Goal: Task Accomplishment & Management: Manage account settings

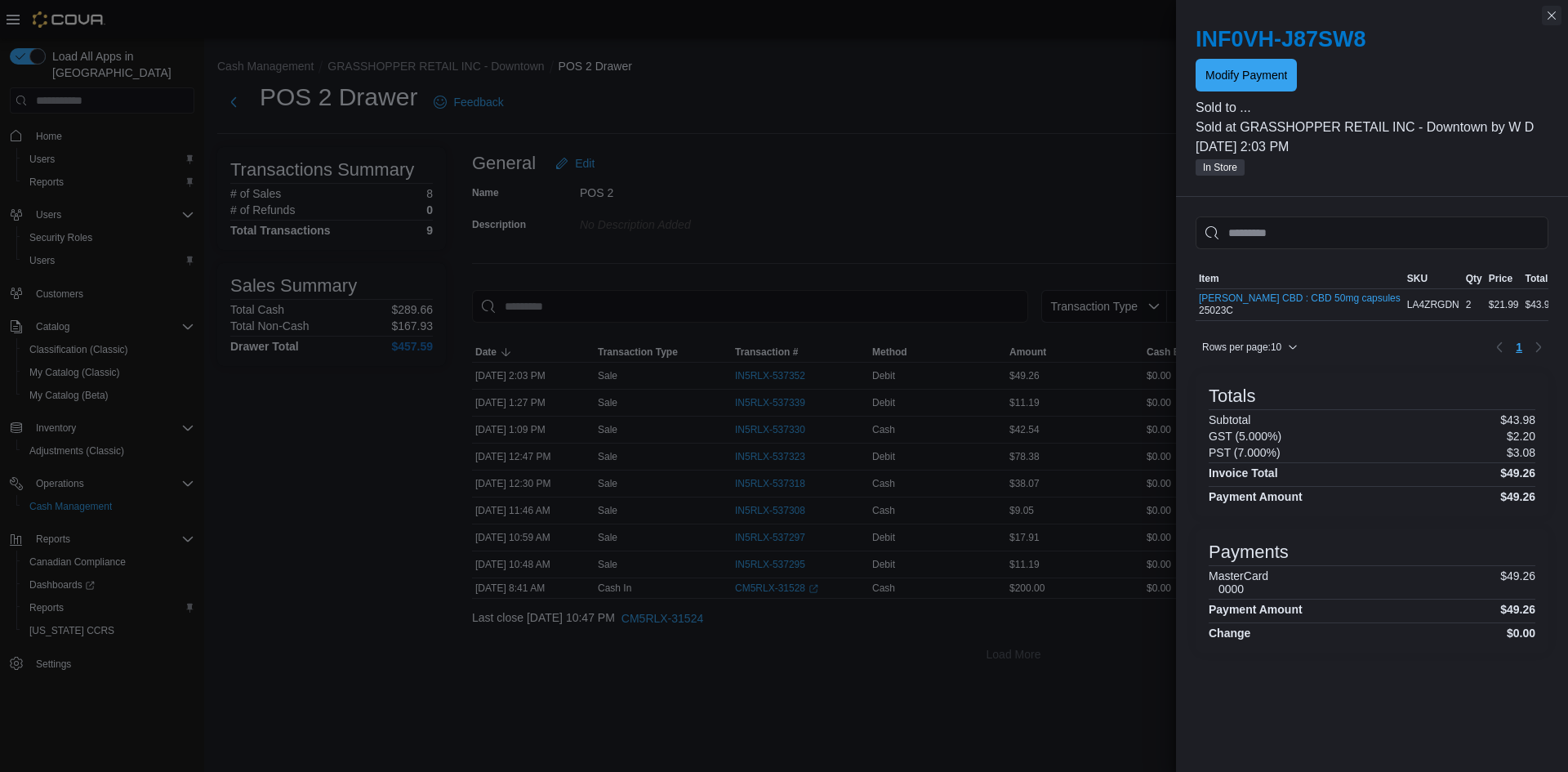
click at [1547, 18] on button "Close this dialog" at bounding box center [1551, 15] width 20 height 20
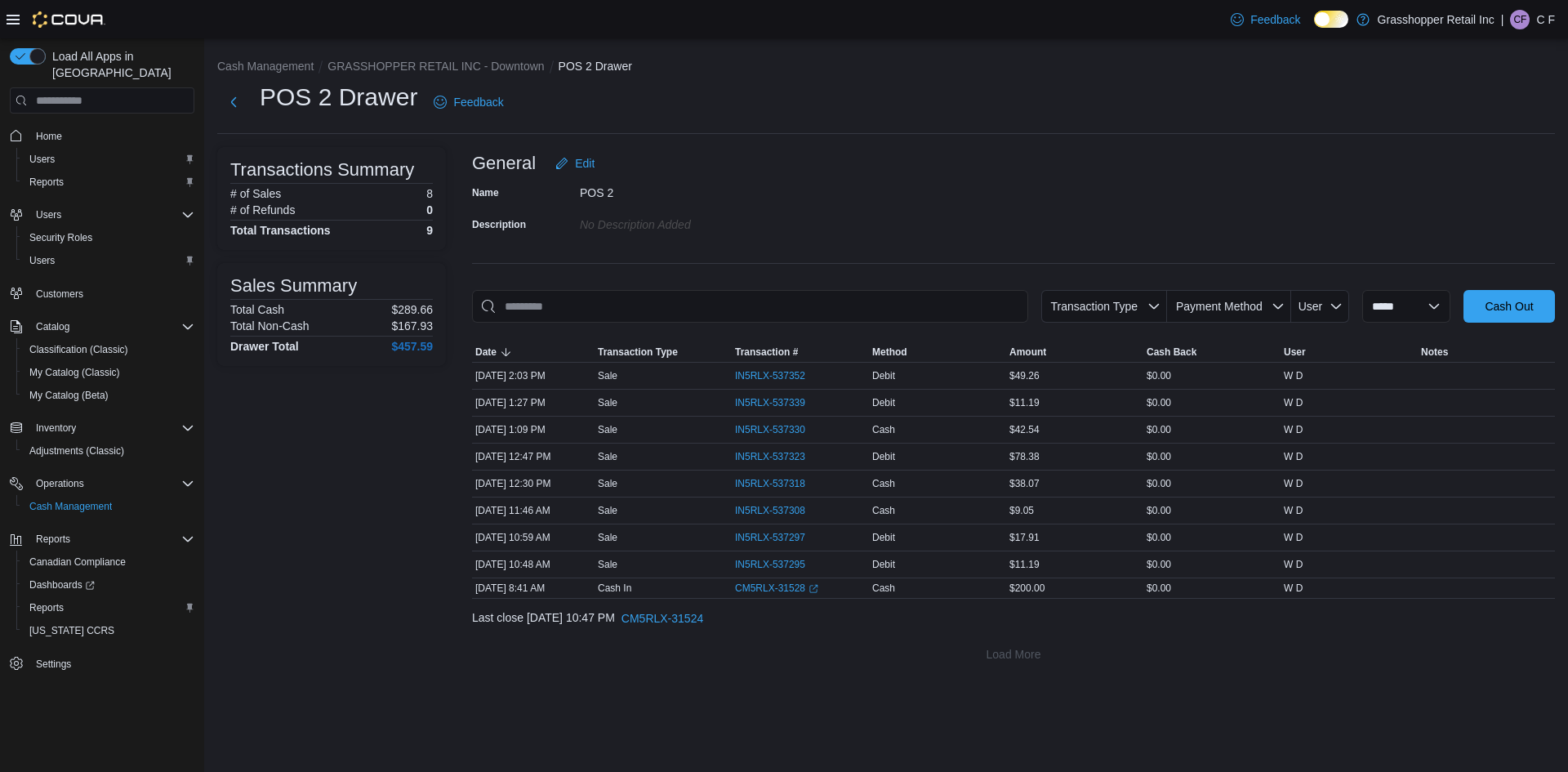
click at [1547, 27] on p "C F" at bounding box center [1545, 19] width 19 height 20
click at [1468, 165] on span "Sign Out" at bounding box center [1449, 160] width 44 height 16
